Goal: Task Accomplishment & Management: Complete application form

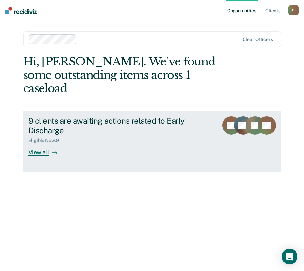
click at [45, 121] on div "9 clients are awaiting actions related to Early Discharge" at bounding box center [120, 125] width 185 height 19
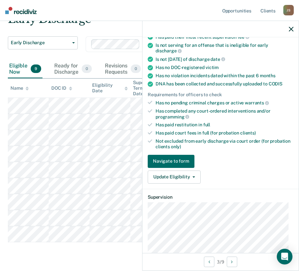
scroll to position [196, 0]
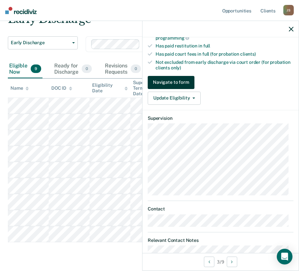
click at [174, 84] on button "Navigate to form" at bounding box center [171, 82] width 47 height 13
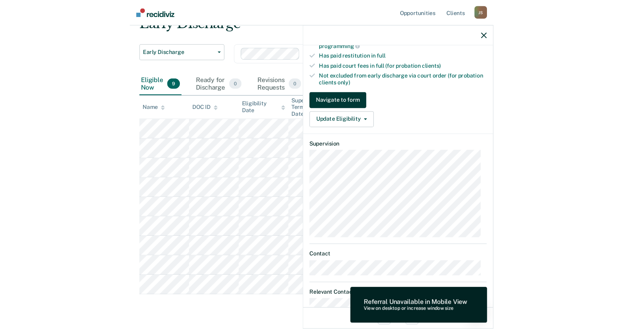
scroll to position [151, 0]
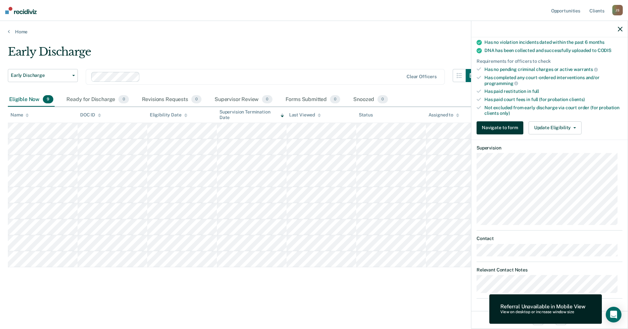
click at [304, 131] on button "Navigate to form" at bounding box center [499, 127] width 47 height 13
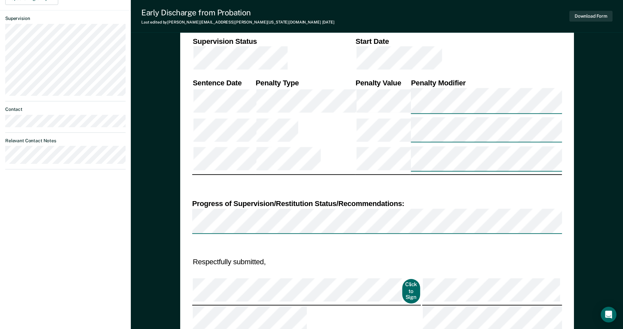
scroll to position [294, 0]
click at [304, 270] on td "Click to Sign" at bounding box center [306, 290] width 229 height 27
click at [304, 270] on button "Click to Sign" at bounding box center [411, 290] width 18 height 25
type textarea "x"
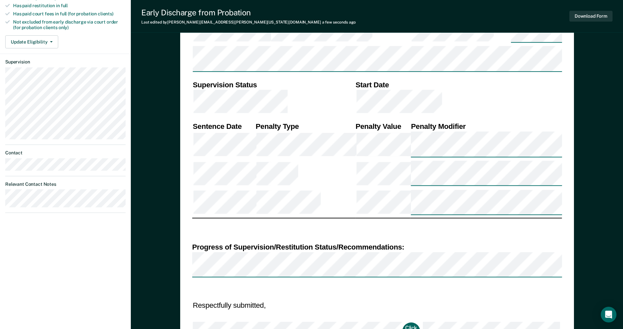
scroll to position [262, 0]
